Goal: Navigation & Orientation: Find specific page/section

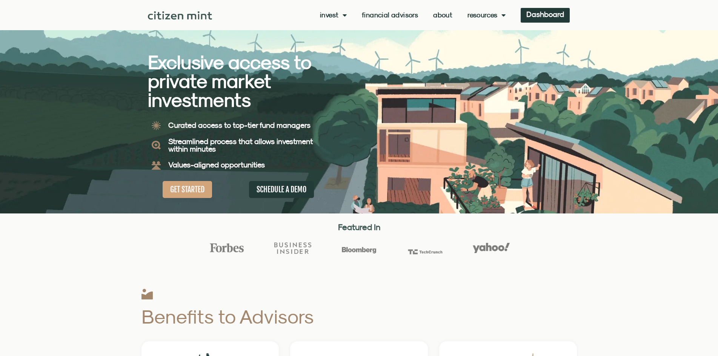
click at [337, 17] on link "Invest" at bounding box center [333, 15] width 27 height 8
click at [339, 26] on link "investments" at bounding box center [344, 27] width 49 height 17
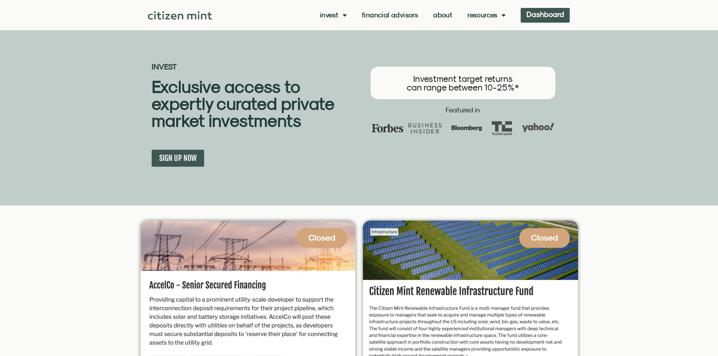
click at [544, 10] on link "Dashboard" at bounding box center [545, 15] width 49 height 15
